Goal: Transaction & Acquisition: Subscribe to service/newsletter

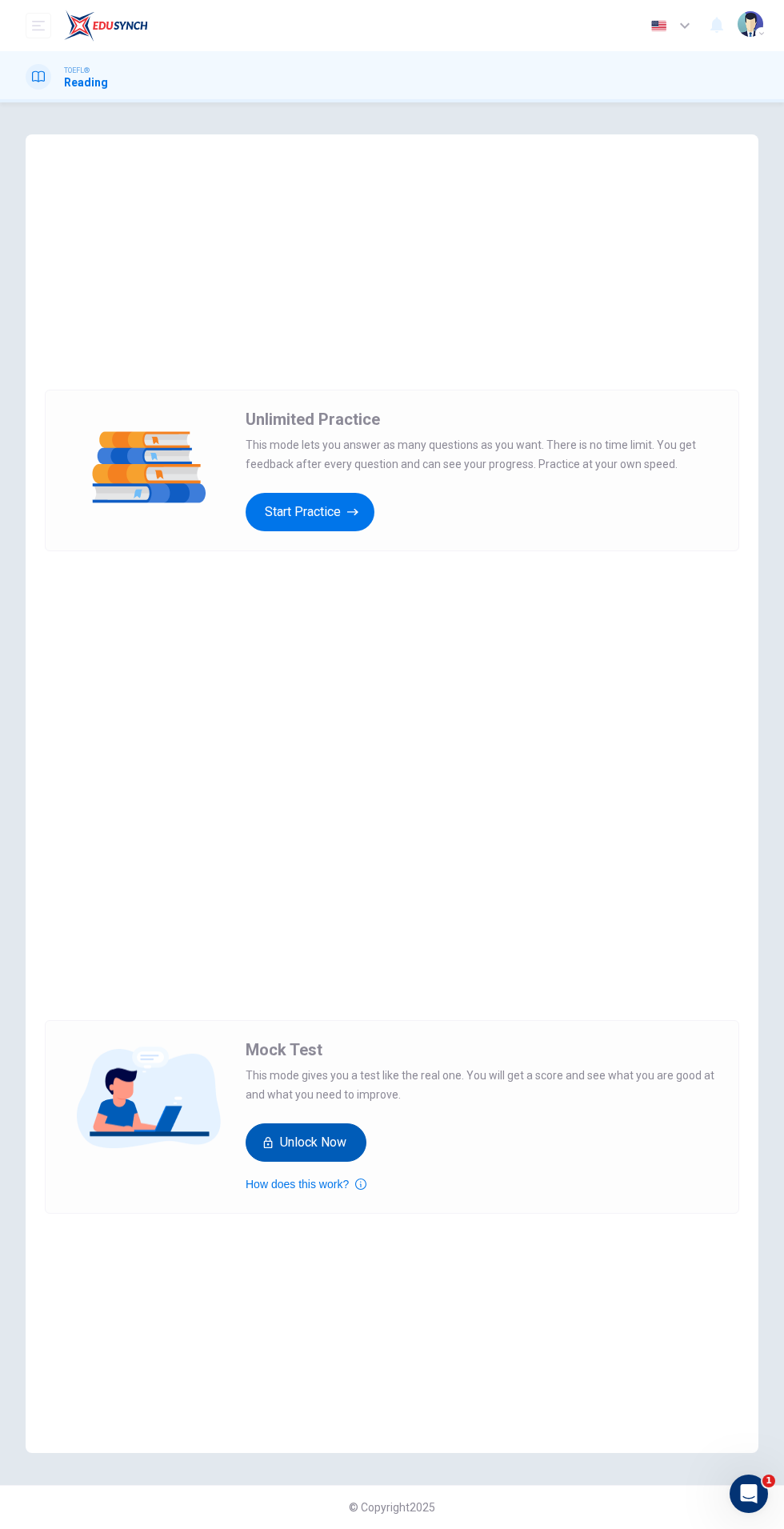
click at [341, 1137] on button "Unlock Now" at bounding box center [306, 1142] width 121 height 38
